Goal: Information Seeking & Learning: Learn about a topic

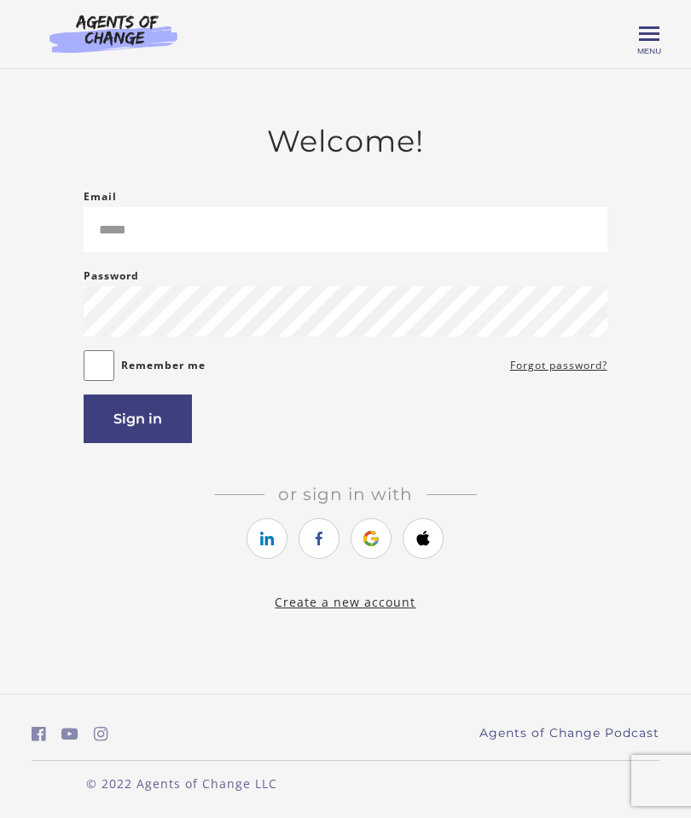
click at [390, 531] on li at bounding box center [370, 541] width 41 height 46
click at [371, 545] on icon "https://courses.thinkific.com/users/auth/google?ss%5Breferral%5D=&ss%5Buser_ret…" at bounding box center [371, 539] width 21 height 20
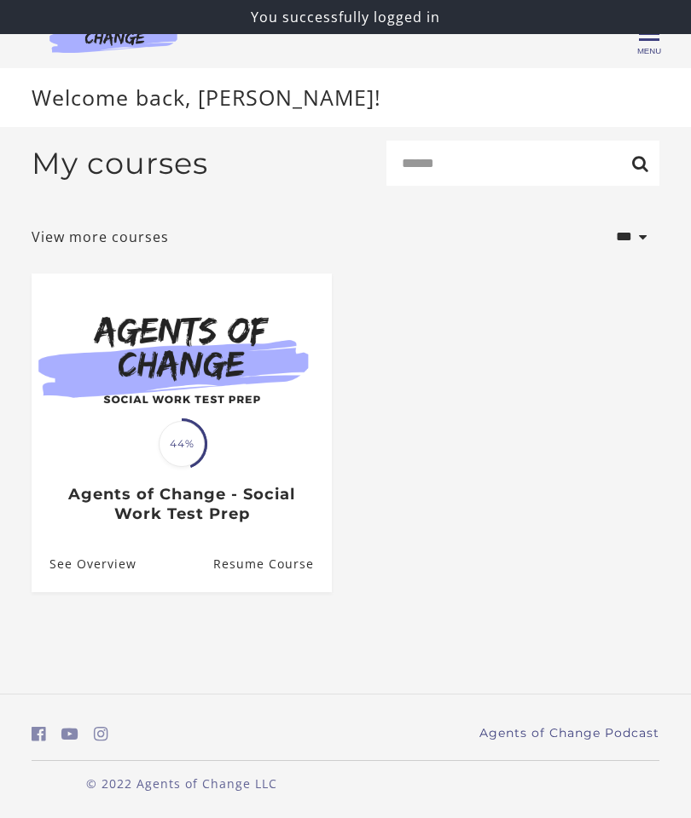
click at [299, 553] on link "Resume Course" at bounding box center [272, 564] width 118 height 55
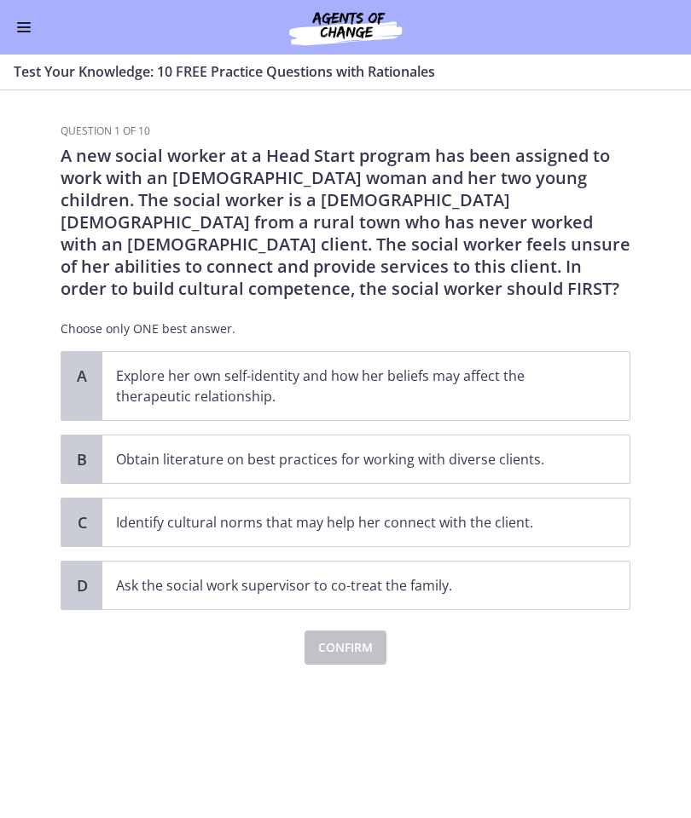
click at [32, 27] on button "Enable menu" at bounding box center [24, 27] width 20 height 20
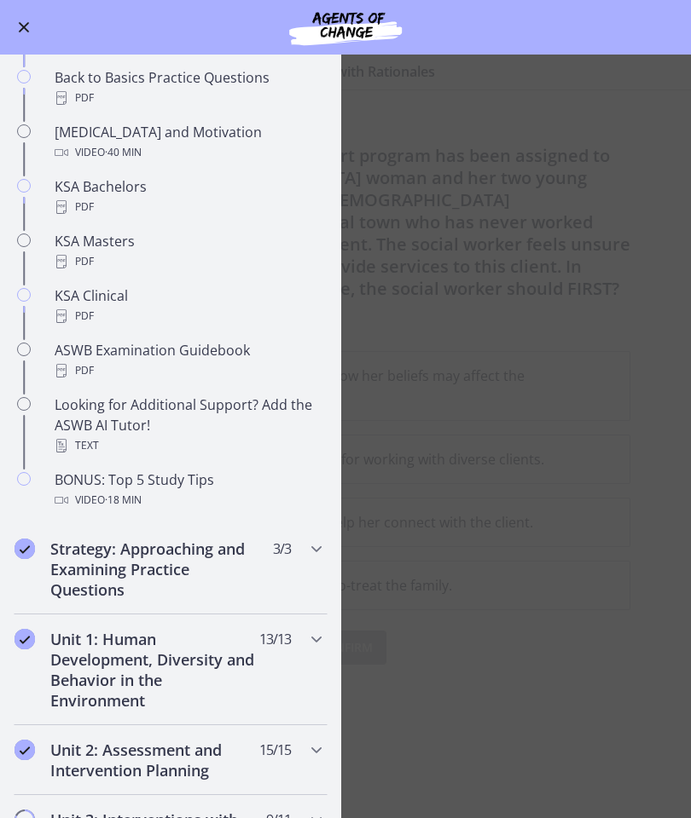
scroll to position [581, 0]
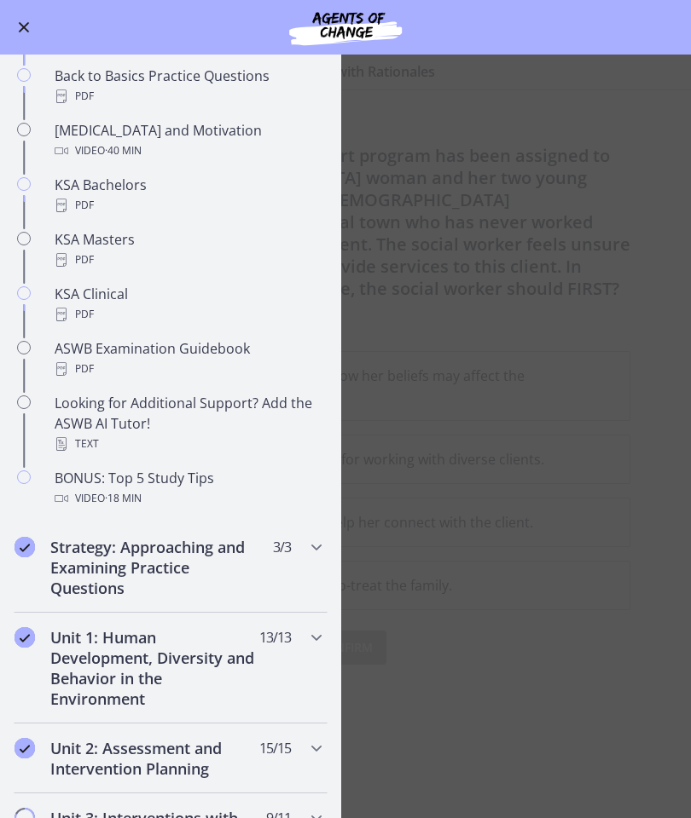
click at [153, 315] on div "PDF" at bounding box center [188, 314] width 266 height 20
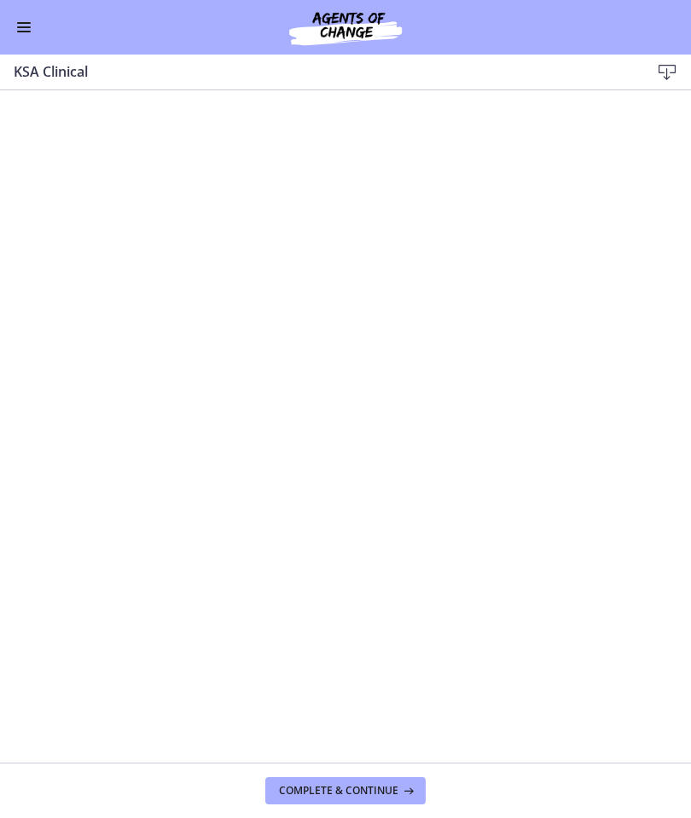
click at [32, 25] on button "Enable menu" at bounding box center [24, 27] width 20 height 20
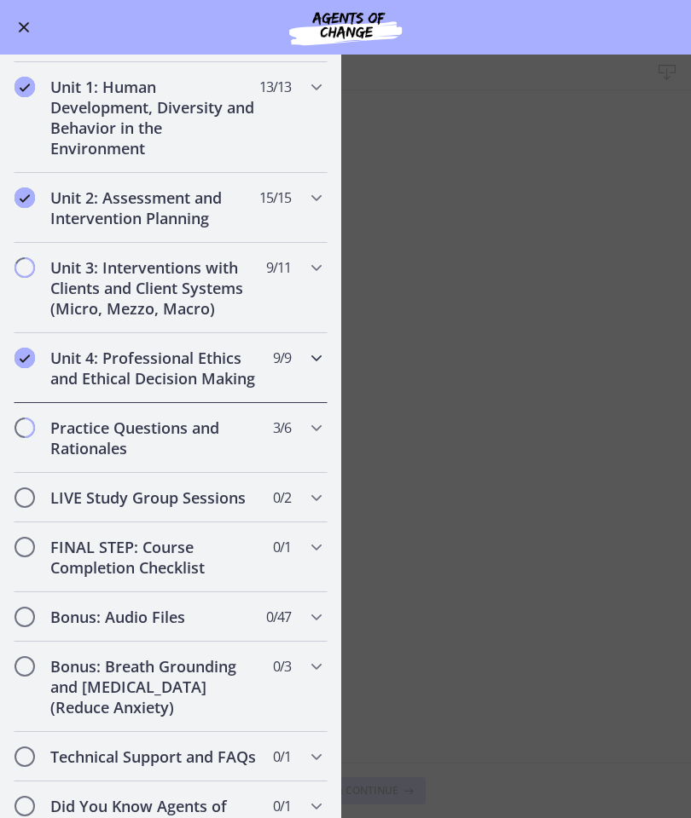
click at [309, 352] on icon "Chapters" at bounding box center [316, 358] width 20 height 20
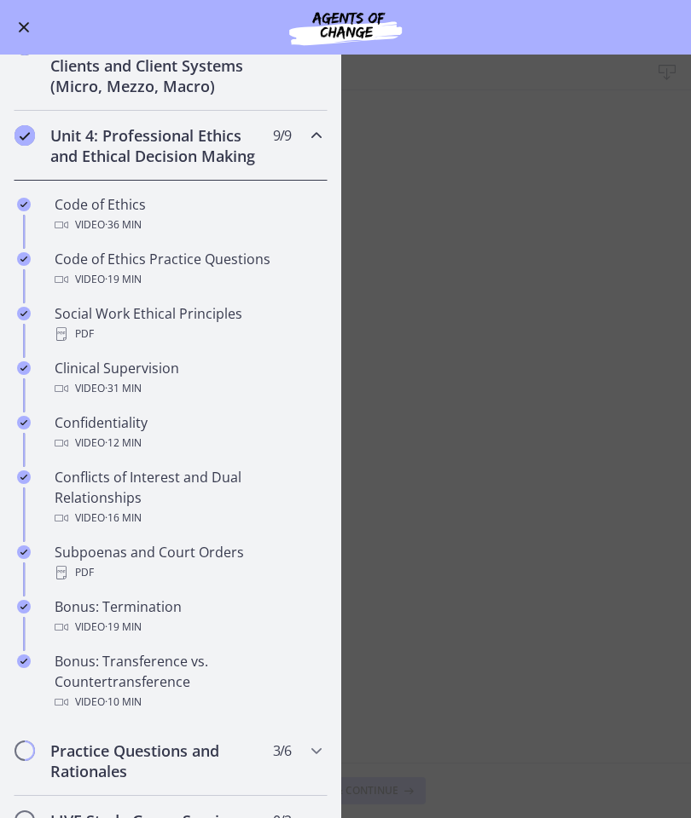
scroll to position [546, 0]
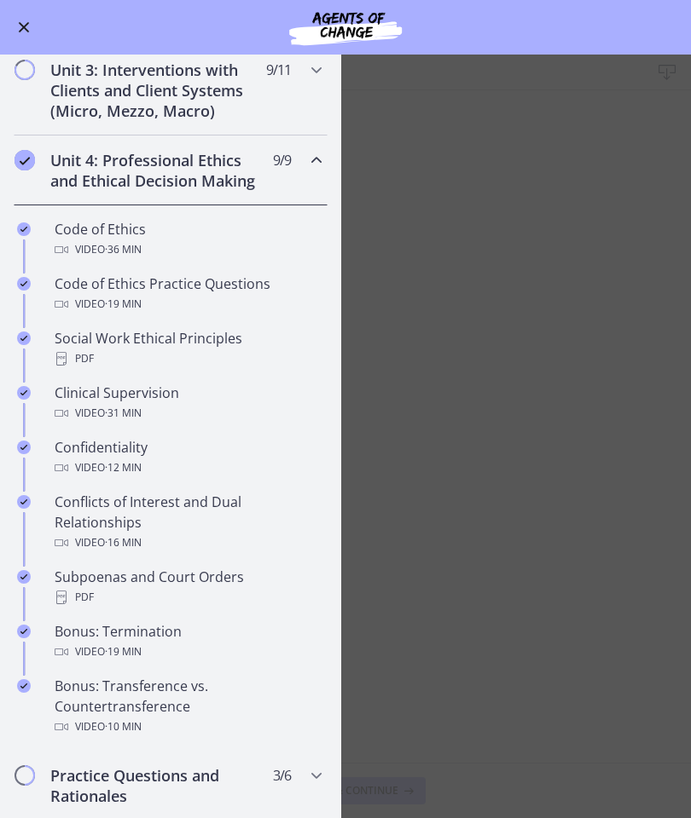
click at [228, 340] on div "Social Work Ethical Principles PDF" at bounding box center [188, 348] width 266 height 41
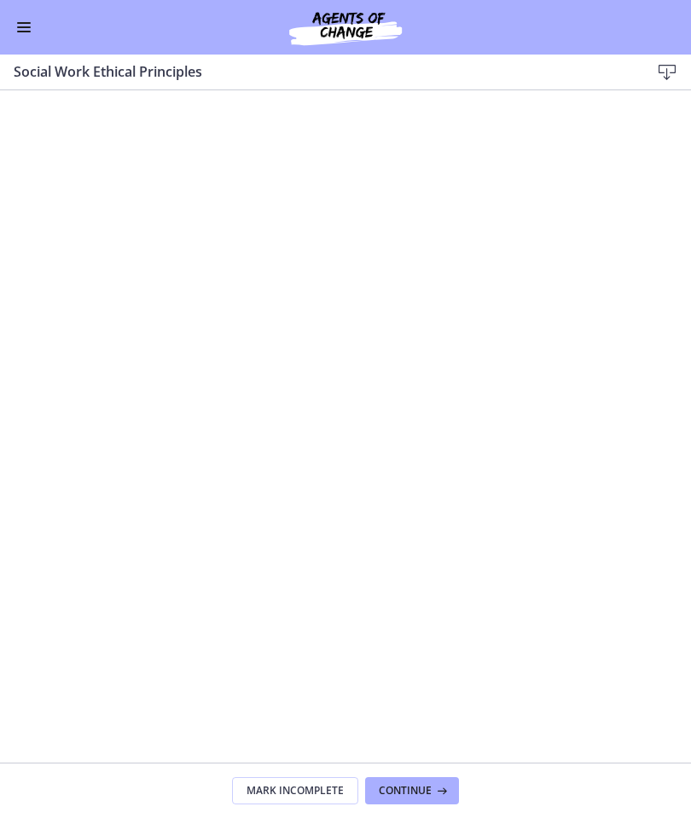
click at [31, 13] on div "Go to Dashboard" at bounding box center [345, 27] width 691 height 55
click at [32, 24] on button "Enable menu" at bounding box center [24, 27] width 20 height 20
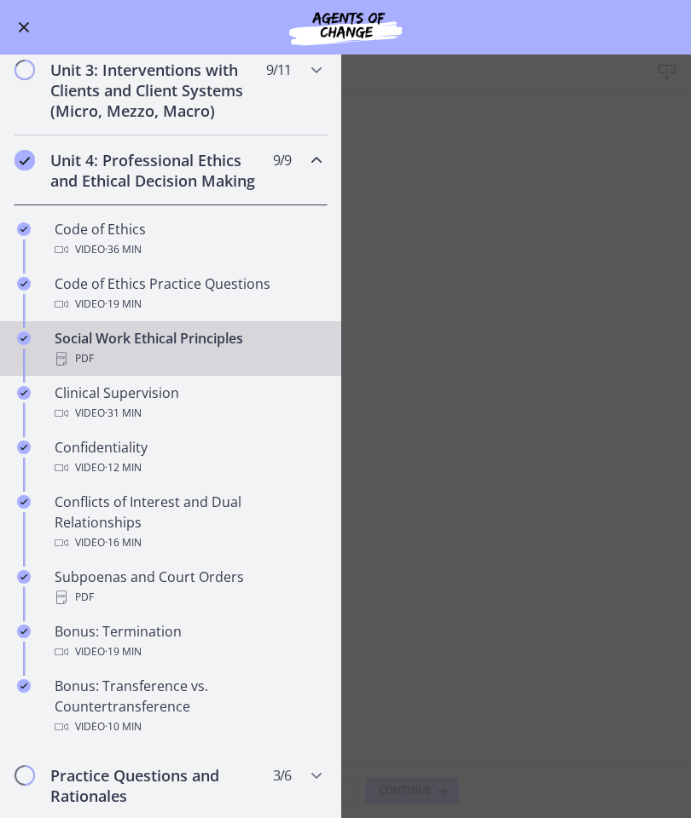
click at [218, 585] on div "Subpoenas and Court Orders PDF" at bounding box center [188, 587] width 266 height 41
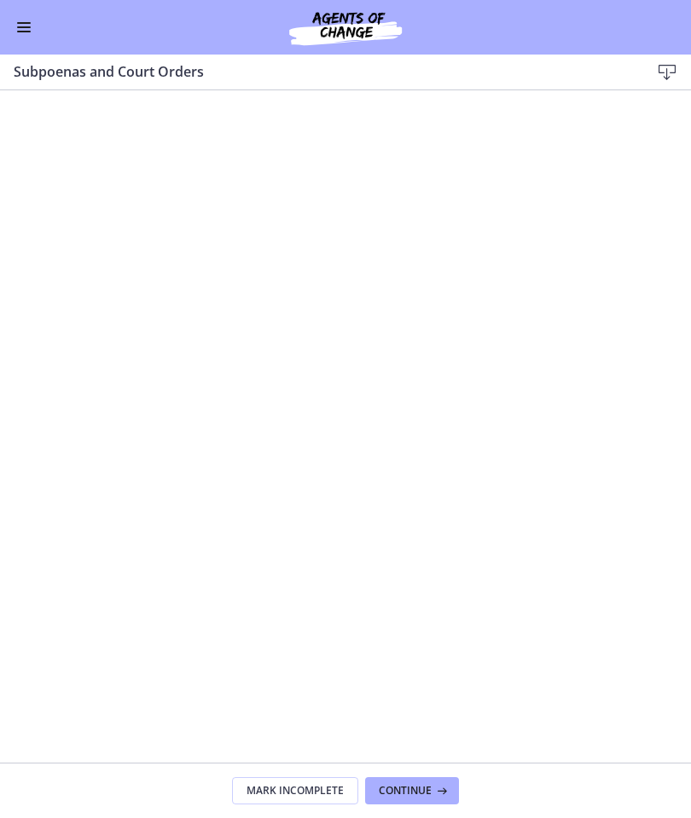
click at [21, 26] on span "Enable menu" at bounding box center [24, 27] width 14 height 2
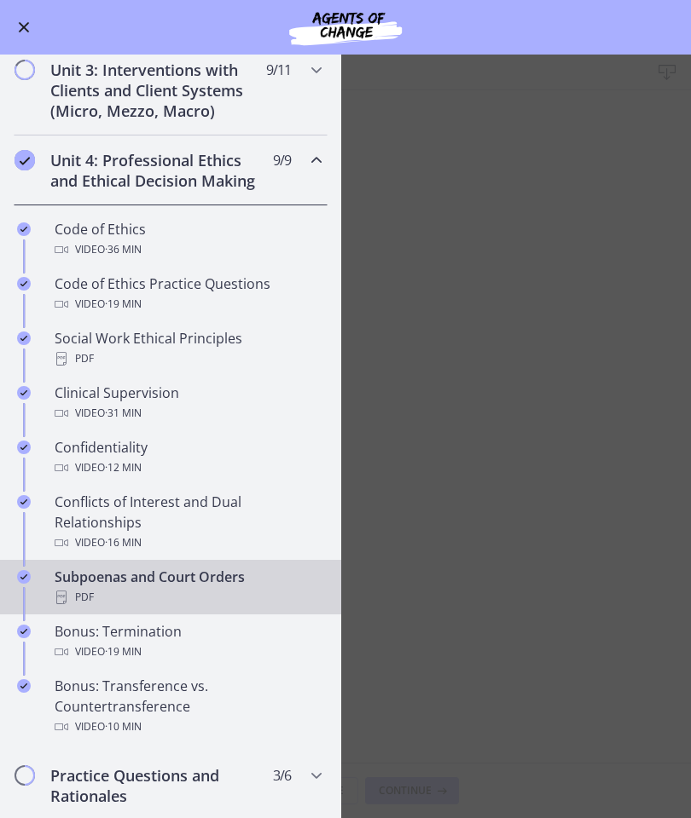
click at [182, 403] on div "Video · 31 min" at bounding box center [188, 413] width 266 height 20
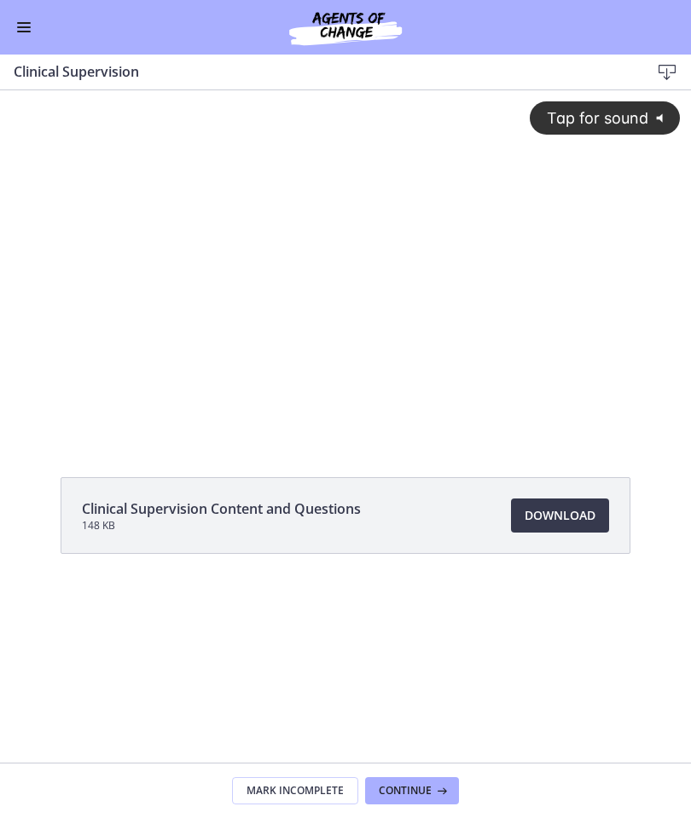
click at [569, 438] on div "Clinical Supervision Content and Questions 148 KB Download Opens in a new window" at bounding box center [345, 426] width 691 height 673
click at [548, 528] on link "Download Opens in a new window" at bounding box center [560, 516] width 98 height 34
click at [32, 29] on button "Enable menu" at bounding box center [24, 27] width 20 height 20
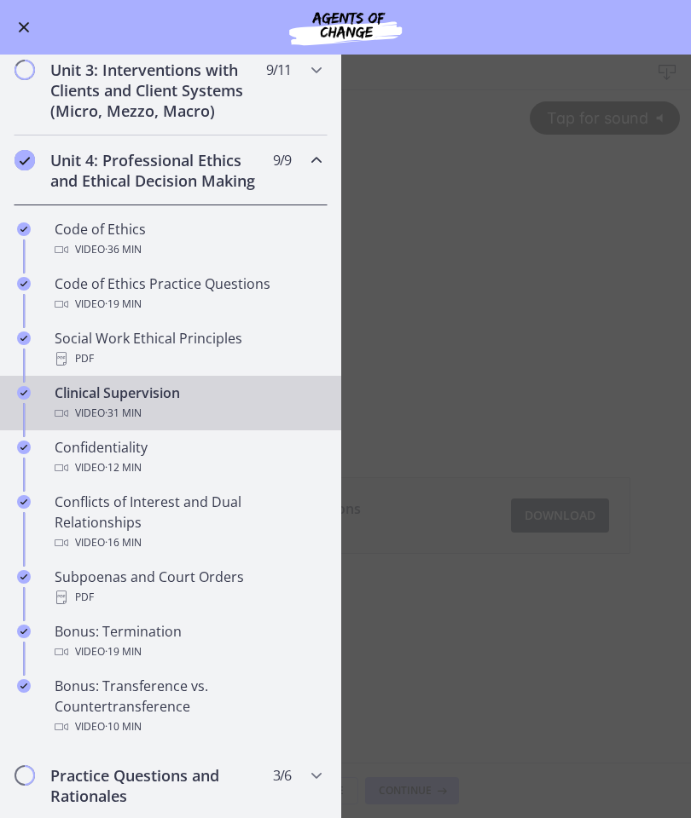
click at [188, 220] on div "Code of Ethics Video · 36 min" at bounding box center [188, 239] width 266 height 41
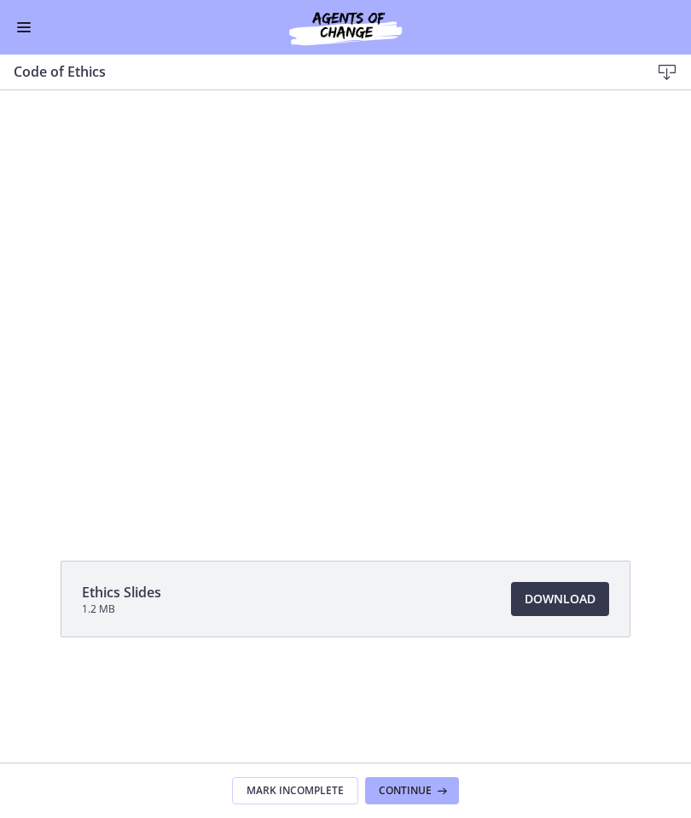
click at [559, 704] on div "Ethics Slides 1.2 MB Download Opens in a new window" at bounding box center [345, 640] width 597 height 159
click at [588, 595] on span "Download Opens in a new window" at bounding box center [559, 599] width 71 height 20
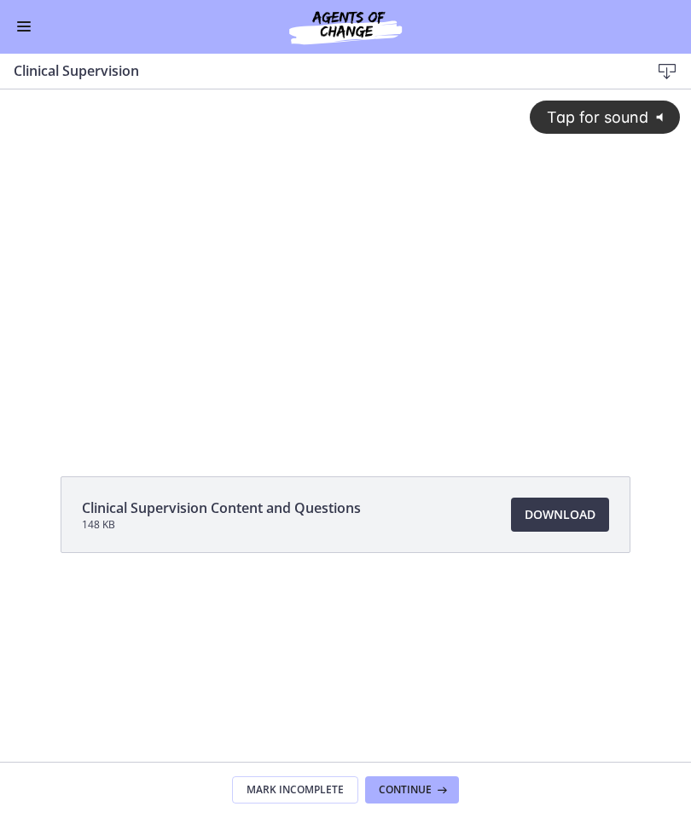
click at [28, 34] on button "Enable menu" at bounding box center [24, 27] width 20 height 20
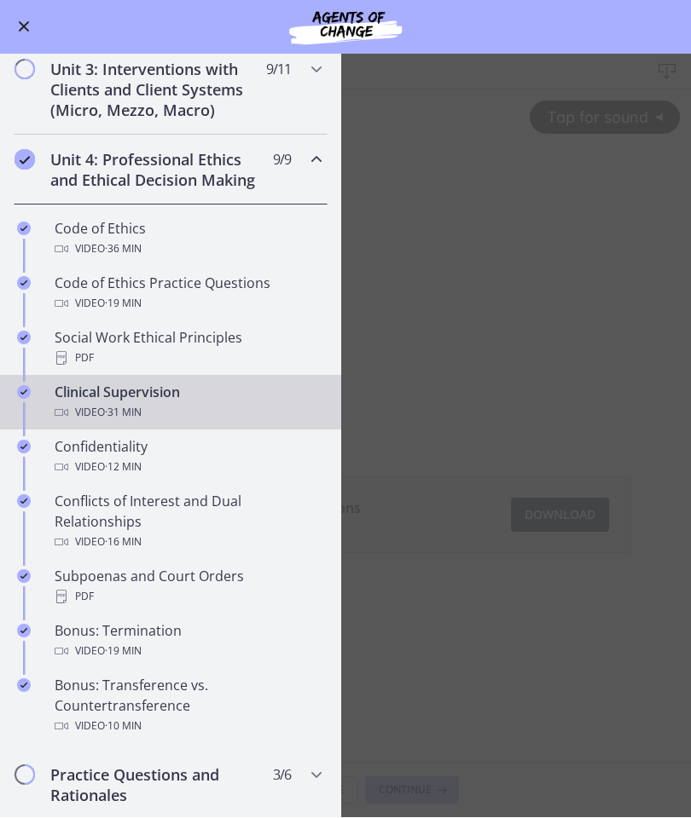
click at [245, 454] on div "Confidentiality Video · 12 min" at bounding box center [188, 457] width 266 height 41
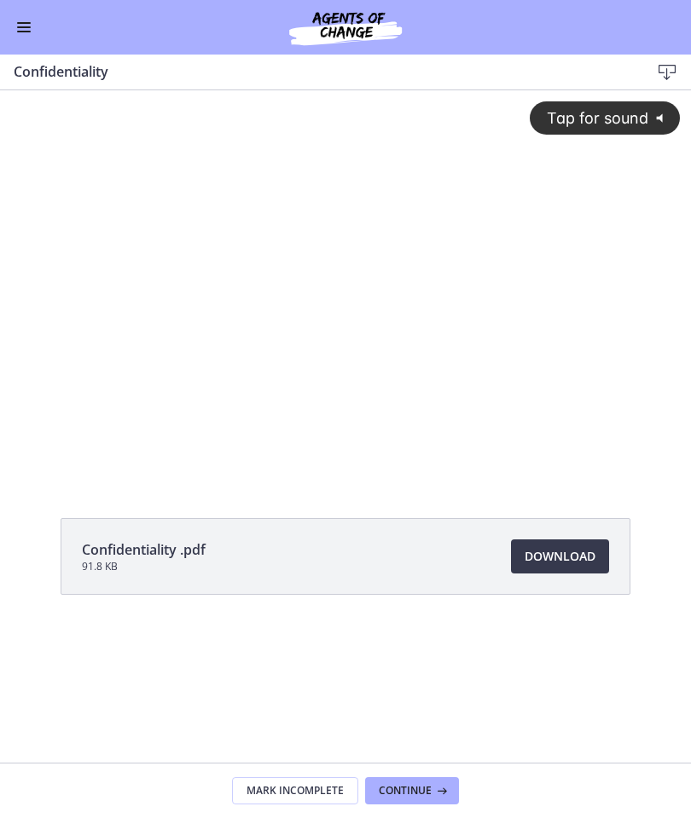
click at [562, 552] on span "Download Opens in a new window" at bounding box center [559, 556] width 71 height 20
click at [26, 27] on span "Enable menu" at bounding box center [24, 27] width 14 height 2
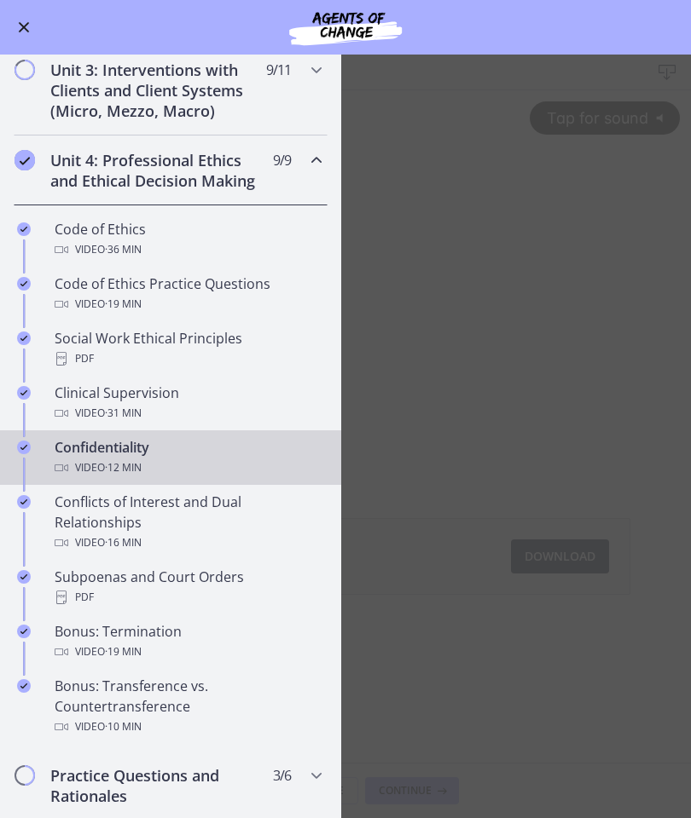
click at [274, 526] on div "Conflicts of Interest and Dual Relationships Video · 16 min" at bounding box center [188, 522] width 266 height 61
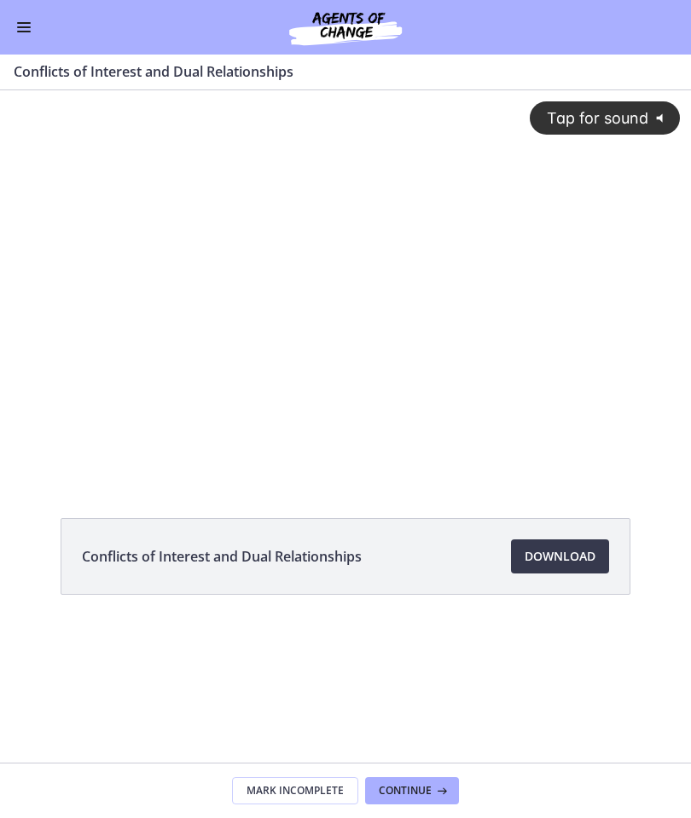
click at [571, 572] on link "Download Opens in a new window" at bounding box center [560, 557] width 98 height 34
click at [30, 29] on button "Enable menu" at bounding box center [24, 27] width 20 height 20
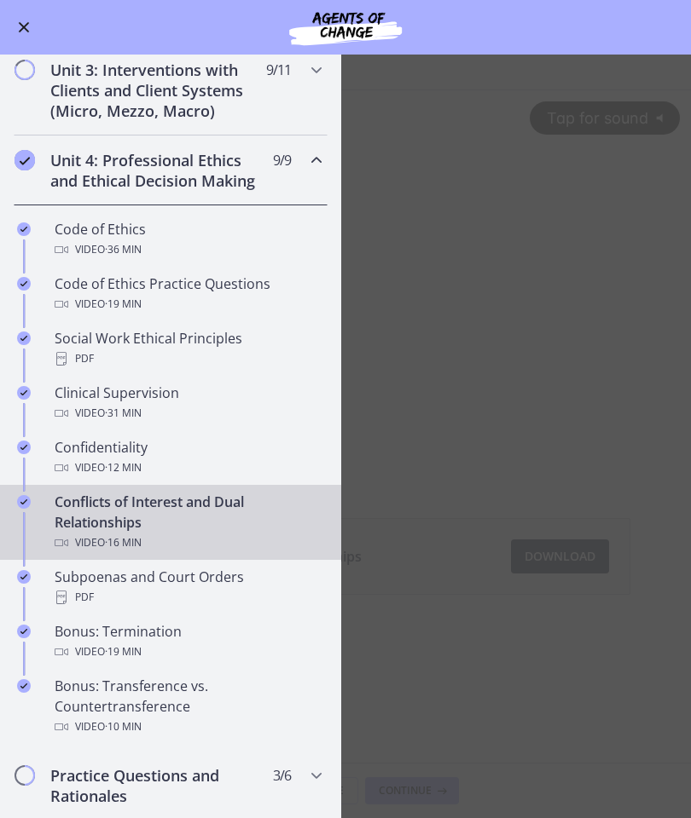
click at [198, 639] on div "Bonus: Termination Video · 19 min" at bounding box center [188, 641] width 266 height 41
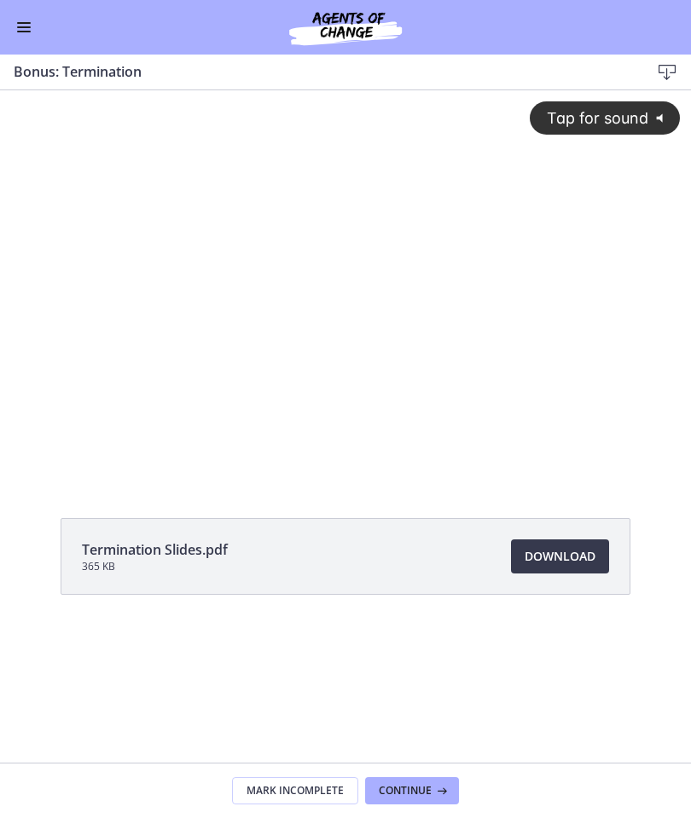
click at [576, 552] on span "Download Opens in a new window" at bounding box center [559, 556] width 71 height 20
click at [24, 35] on button "Enable menu" at bounding box center [24, 27] width 20 height 20
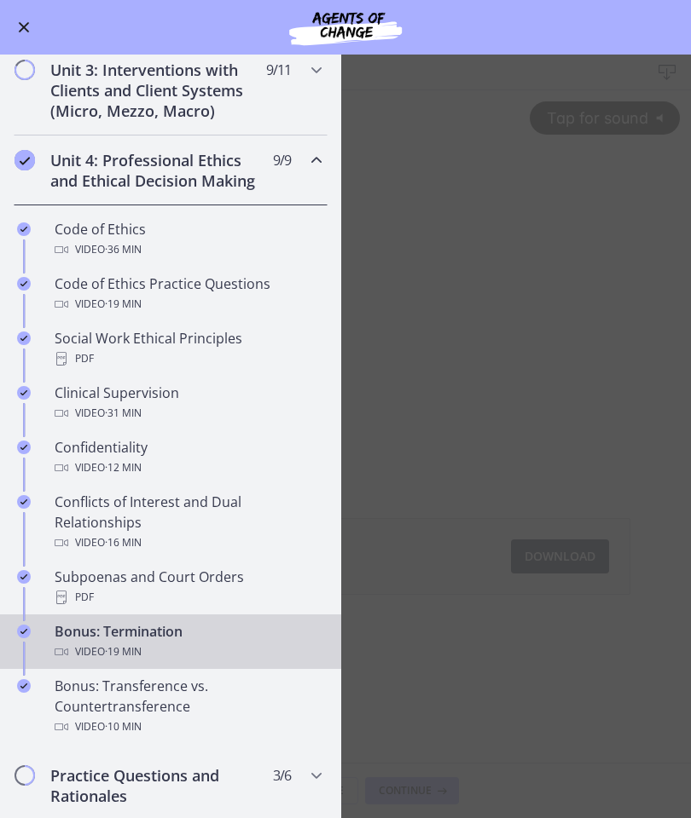
click at [230, 706] on div "Bonus: Transference vs. Countertransference Video · 10 min" at bounding box center [188, 706] width 266 height 61
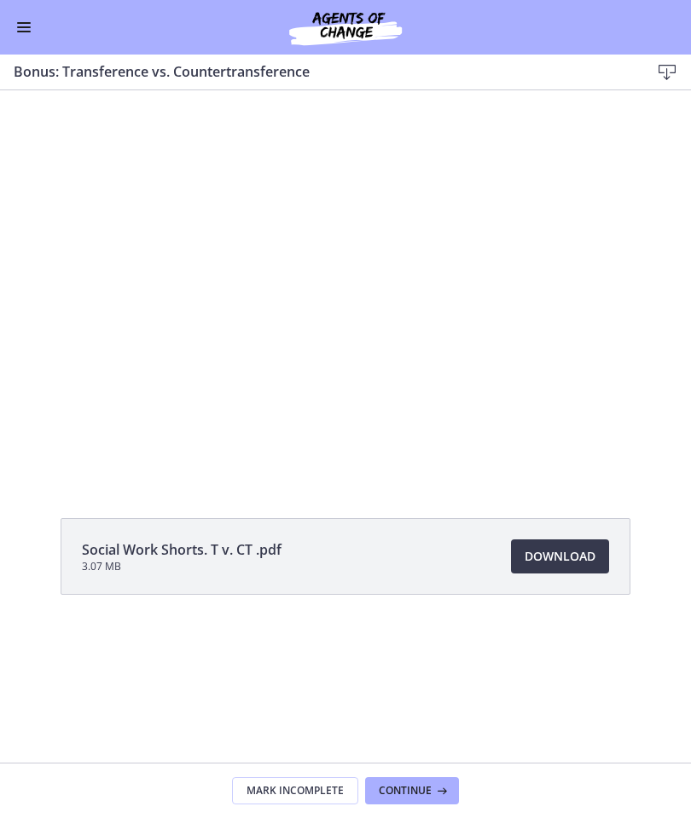
click at [565, 697] on div "Social Work Shorts. T v. CT .pdf 3.07 MB Download Opens in a new window" at bounding box center [345, 426] width 691 height 673
click at [574, 562] on span "Download Opens in a new window" at bounding box center [559, 556] width 71 height 20
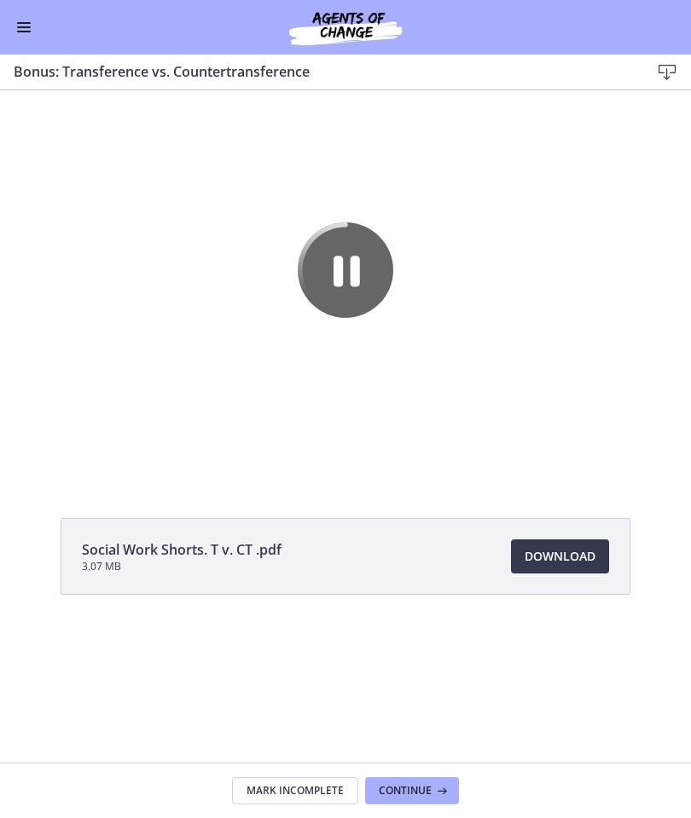
click at [25, 30] on button "Enable menu" at bounding box center [24, 27] width 20 height 20
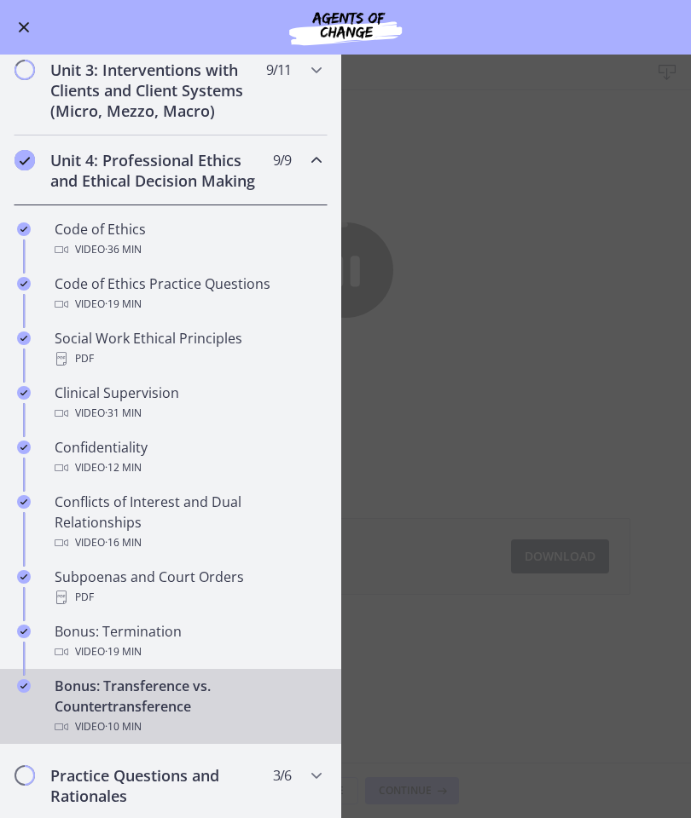
click at [320, 158] on icon "Chapters" at bounding box center [316, 160] width 20 height 20
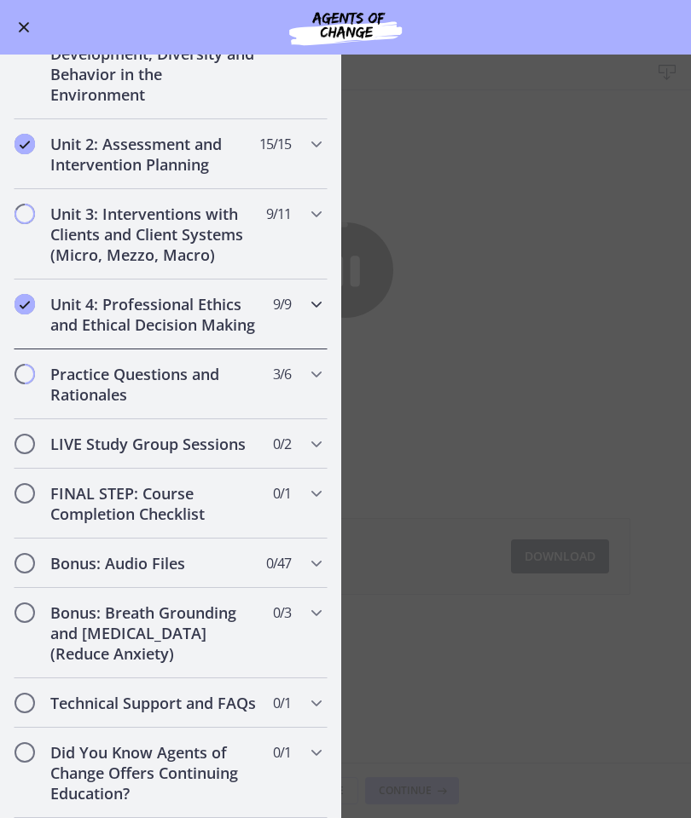
scroll to position [402, 0]
click at [310, 282] on div "Unit 4: Professional Ethics and Ethical Decision Making 9 / 9 Completed" at bounding box center [171, 315] width 314 height 70
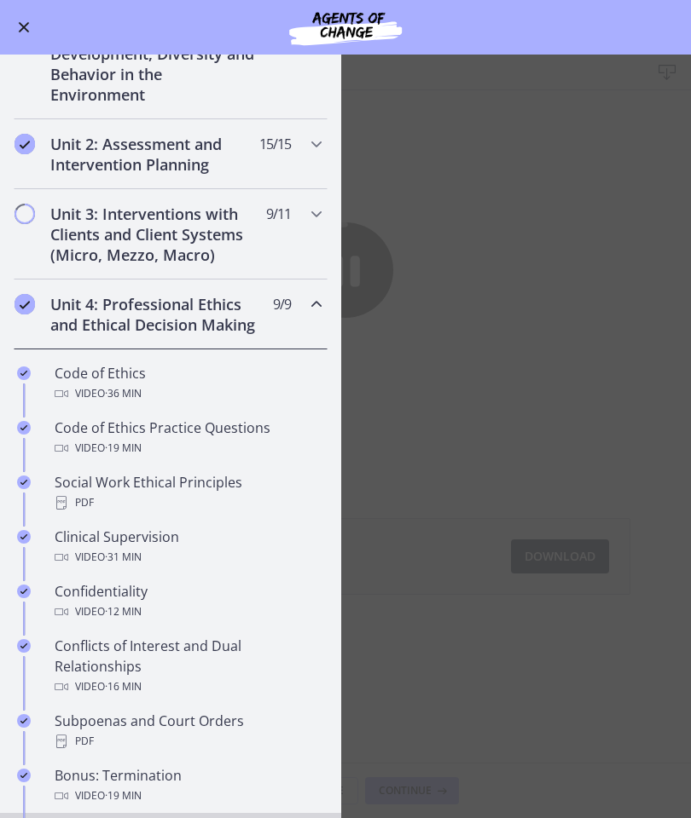
click at [320, 304] on icon "Chapters" at bounding box center [316, 304] width 20 height 20
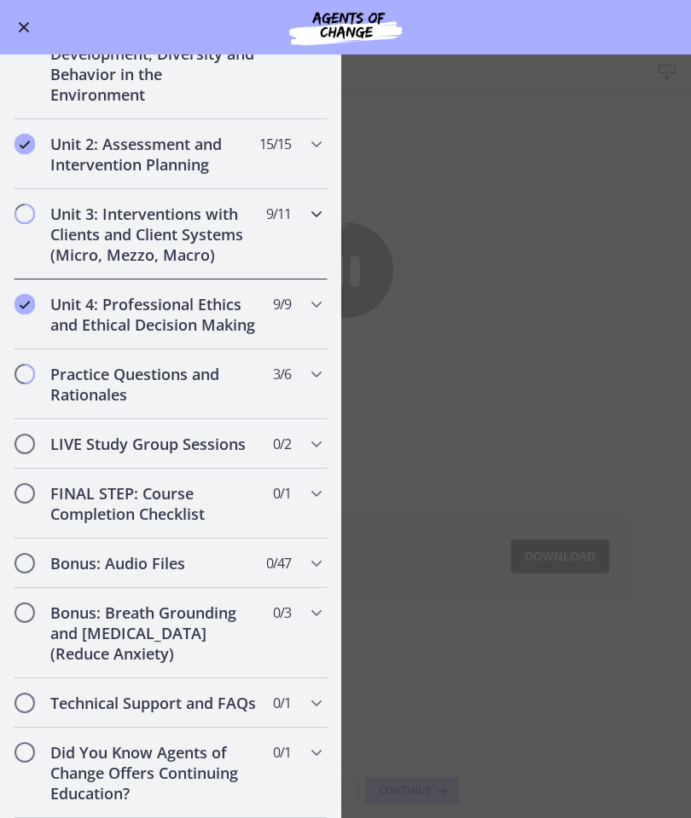
click at [320, 220] on icon "Chapters" at bounding box center [316, 214] width 20 height 20
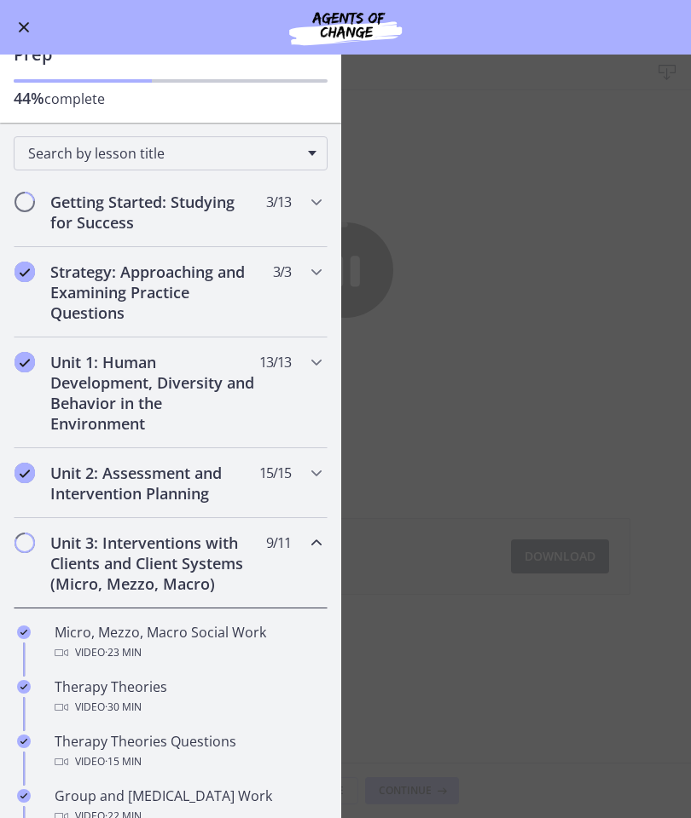
scroll to position [72, 0]
click at [320, 541] on icon "Chapters" at bounding box center [316, 544] width 20 height 20
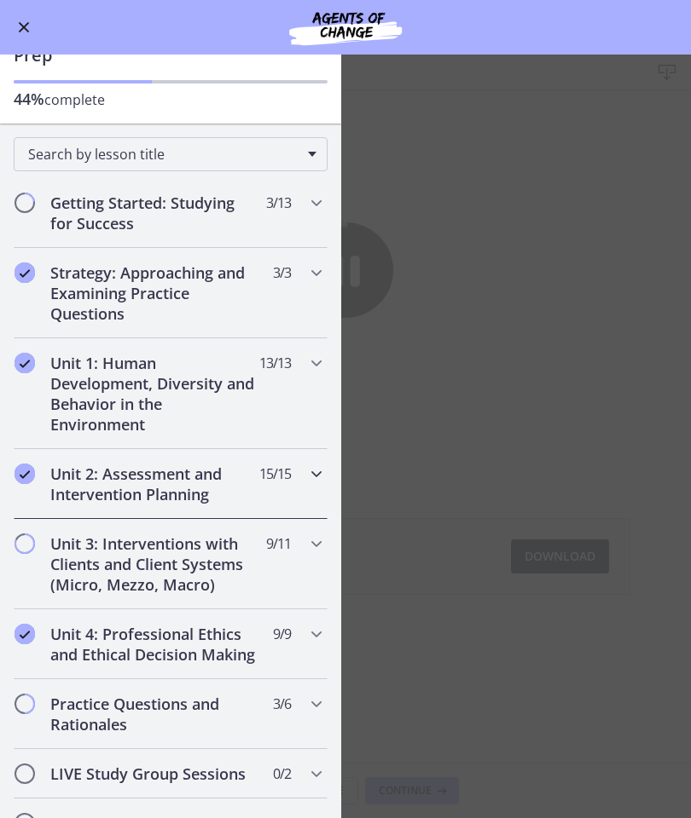
click at [324, 477] on icon "Chapters" at bounding box center [316, 474] width 20 height 20
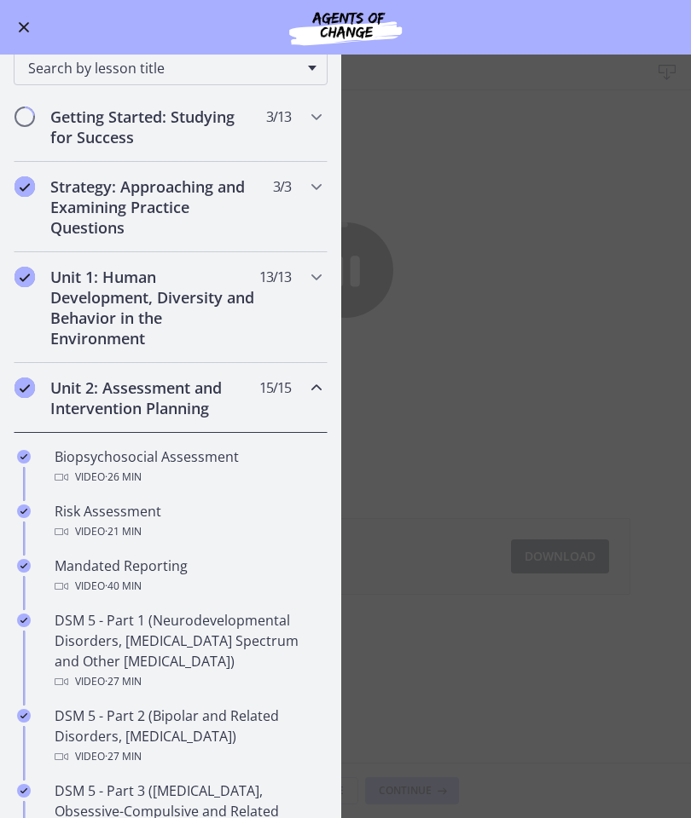
scroll to position [157, 0]
click at [318, 411] on div "Unit 2: Assessment and Intervention Planning 15 / 15 Completed" at bounding box center [171, 399] width 314 height 70
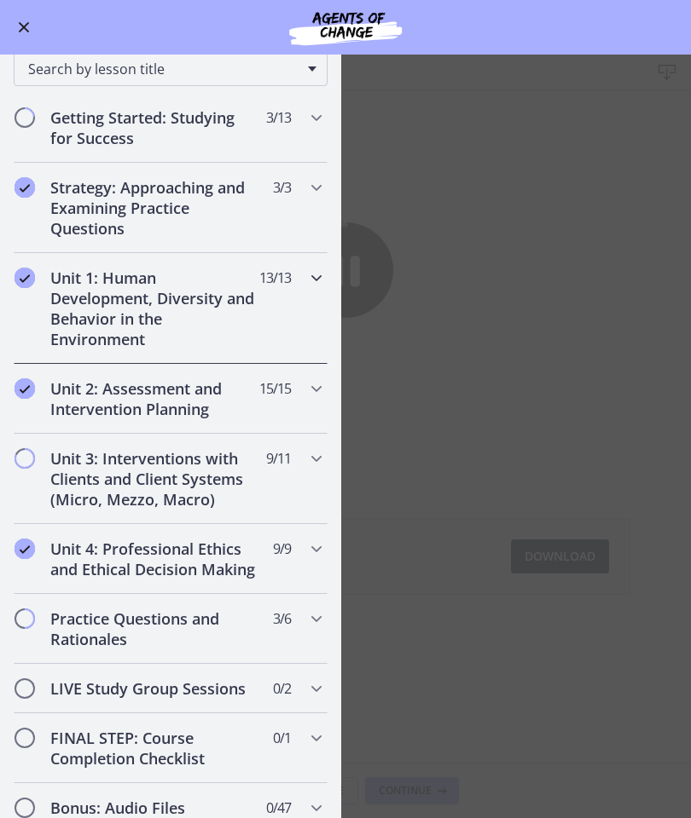
click at [310, 283] on icon "Chapters" at bounding box center [316, 278] width 20 height 20
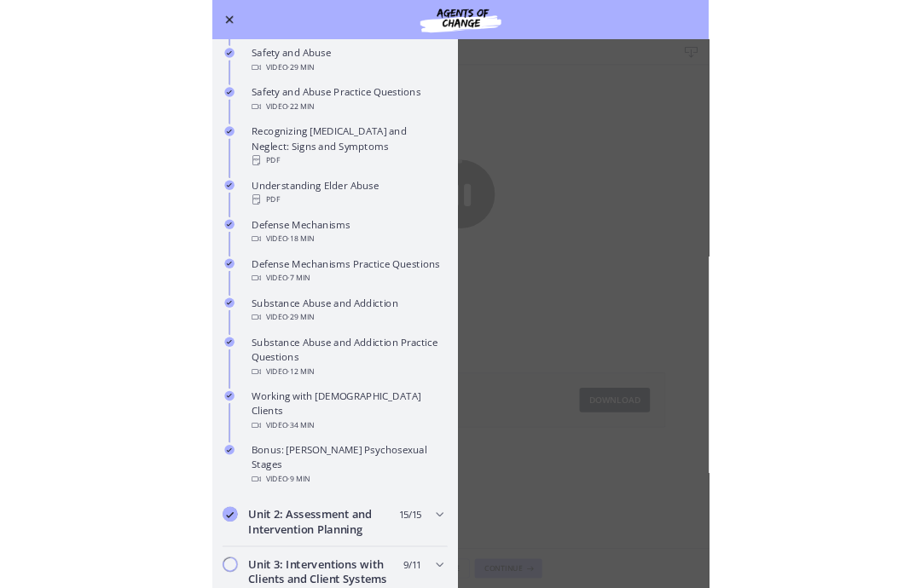
scroll to position [697, 0]
